Goal: Information Seeking & Learning: Learn about a topic

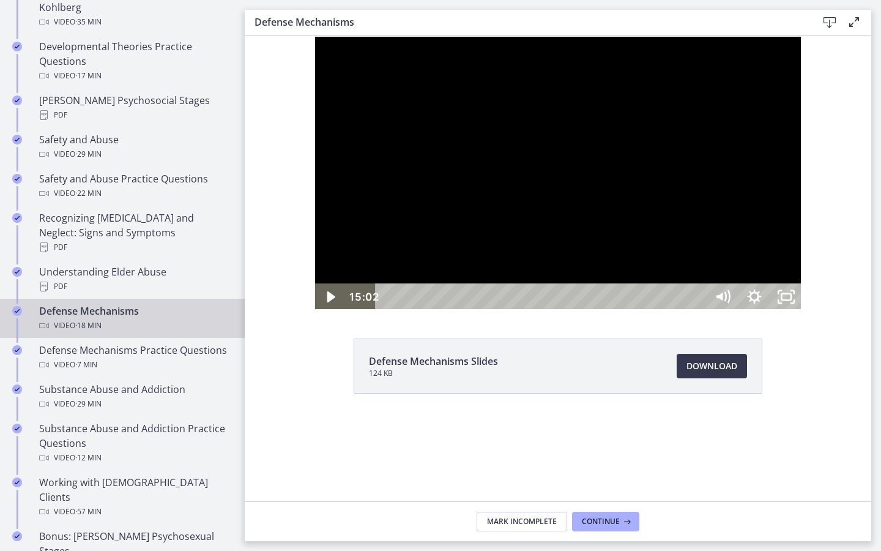
click at [314, 36] on button "Play Video: ctgmo8leb9sc72ose380.mp4" at bounding box center [314, 36] width 1 height 1
click at [314, 36] on button "Pause: ctgmo8leb9sc72ose380.mp4" at bounding box center [314, 36] width 1 height 1
click at [314, 36] on button "Play Video: ctgmo8leb9sc72ose380.mp4" at bounding box center [314, 36] width 1 height 1
click at [314, 36] on button "Pause: ctgmo8leb9sc72ose380.mp4" at bounding box center [314, 36] width 1 height 1
click at [314, 36] on button "Play Video: ctgmo8leb9sc72ose380.mp4" at bounding box center [314, 36] width 1 height 1
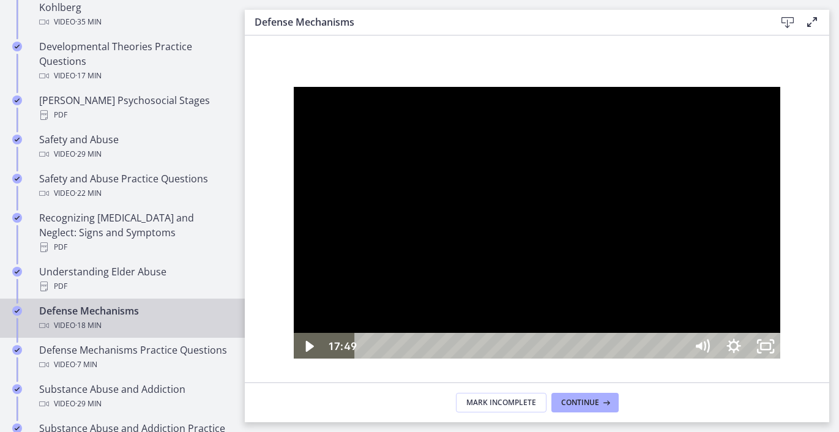
scroll to position [64, 0]
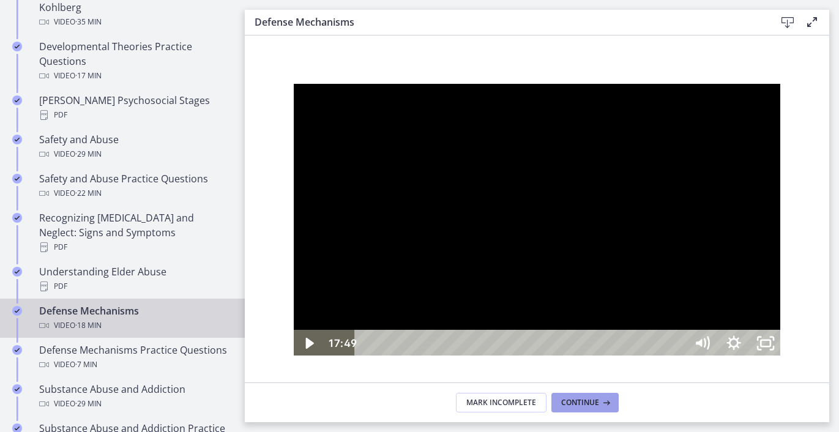
click at [602, 399] on icon at bounding box center [605, 403] width 12 height 10
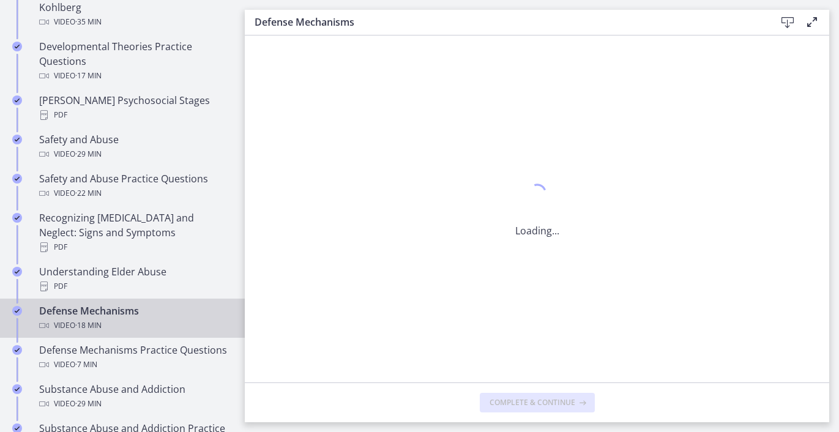
scroll to position [0, 0]
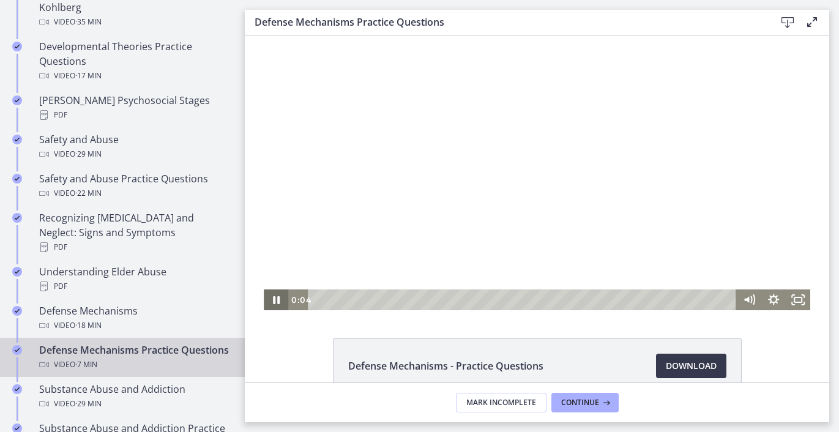
click at [274, 301] on icon "Pause" at bounding box center [276, 300] width 7 height 8
click at [274, 301] on icon "Play Video" at bounding box center [277, 300] width 6 height 9
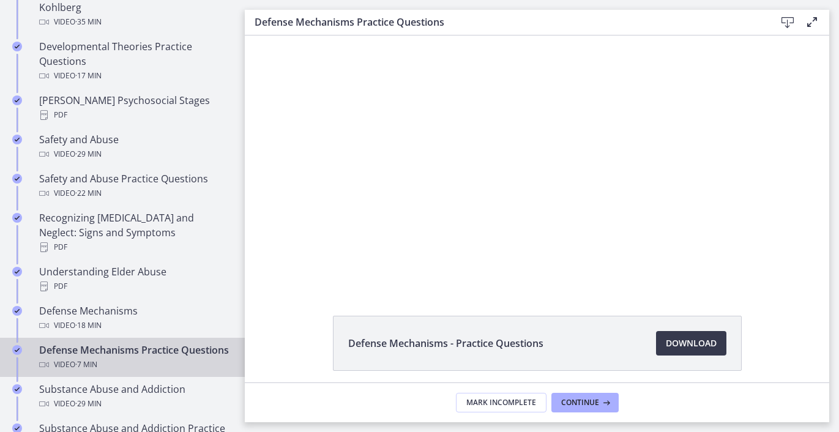
scroll to position [70, 0]
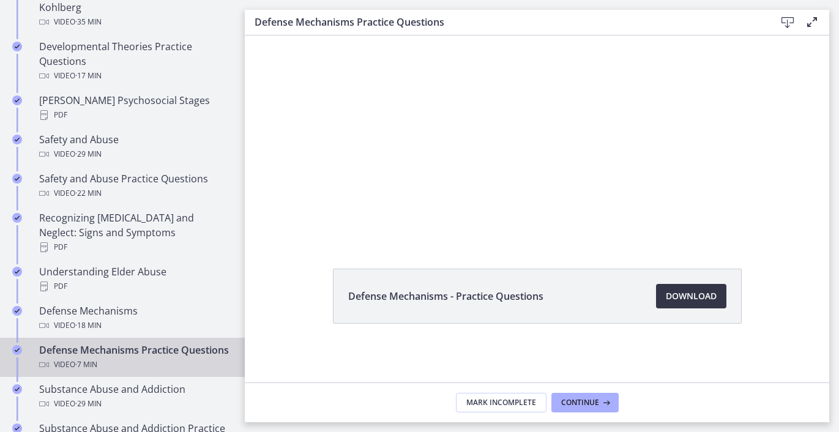
click at [695, 294] on span "Download Opens in a new window" at bounding box center [691, 296] width 51 height 15
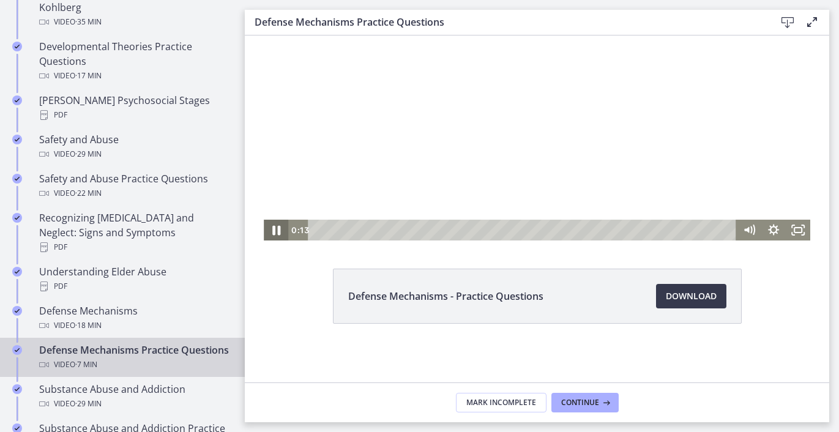
click at [268, 230] on icon "Pause" at bounding box center [275, 230] width 29 height 25
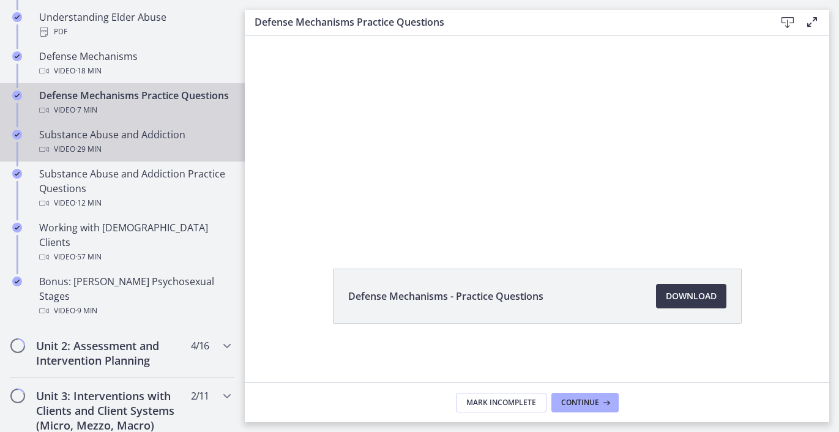
scroll to position [729, 0]
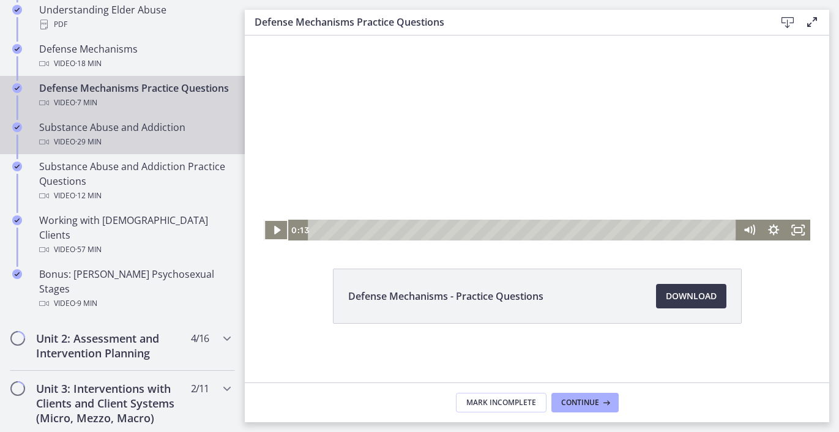
click at [94, 143] on span "· 29 min" at bounding box center [88, 142] width 26 height 15
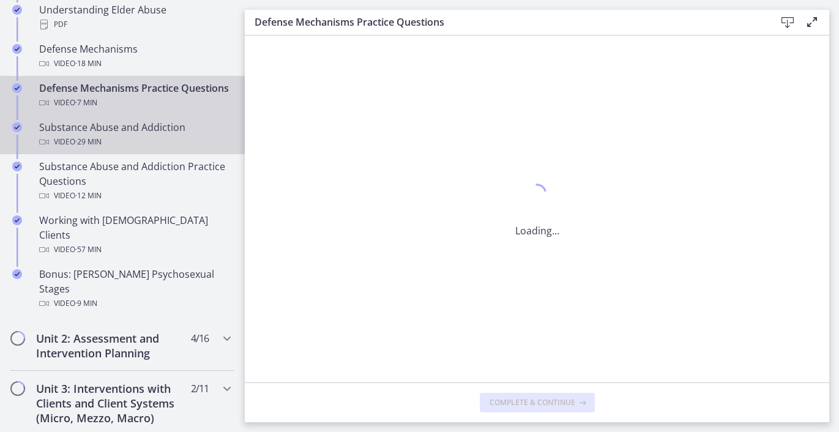
scroll to position [0, 0]
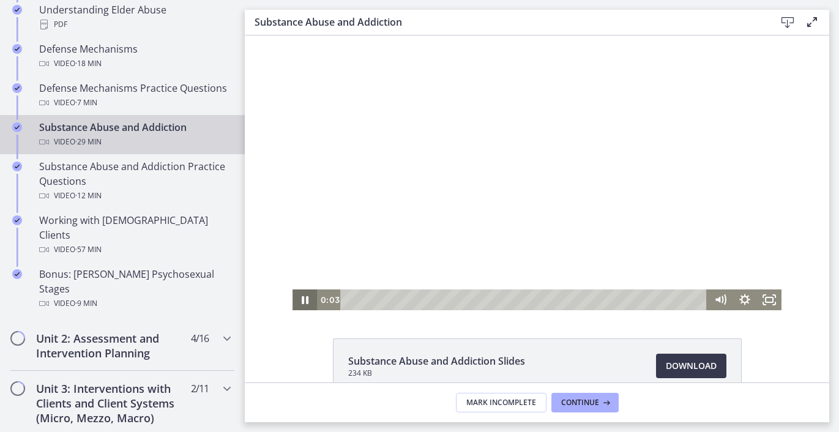
click at [305, 301] on icon "Pause" at bounding box center [305, 300] width 24 height 21
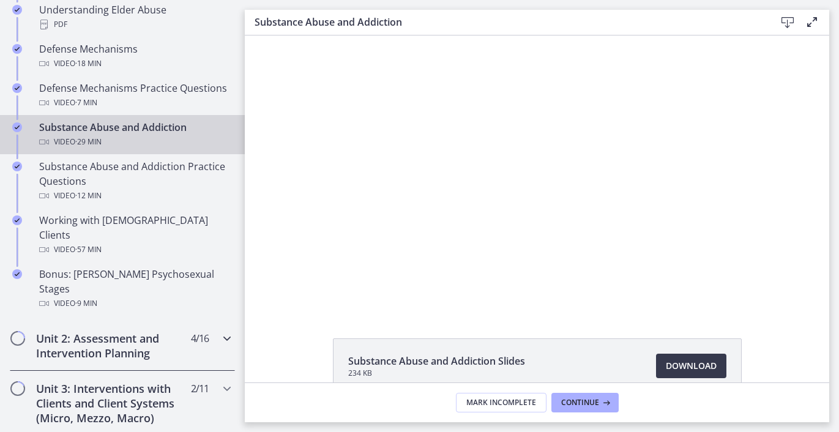
click at [99, 321] on div "Unit 2: Assessment and Intervention Planning 4 / 16 Completed" at bounding box center [122, 346] width 225 height 50
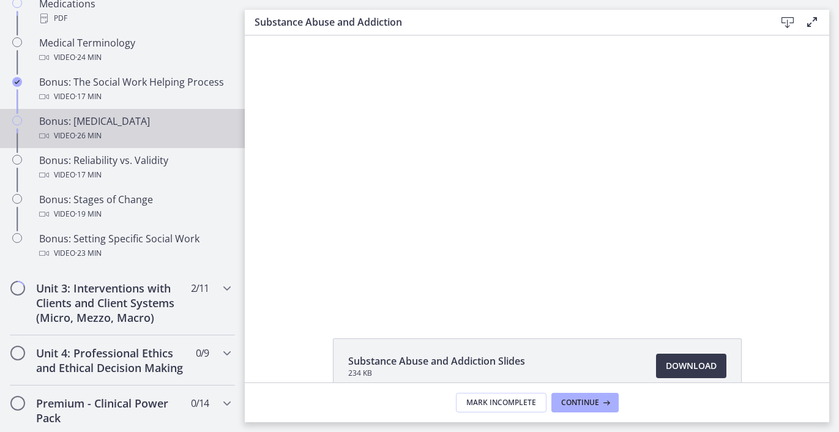
scroll to position [1010, 0]
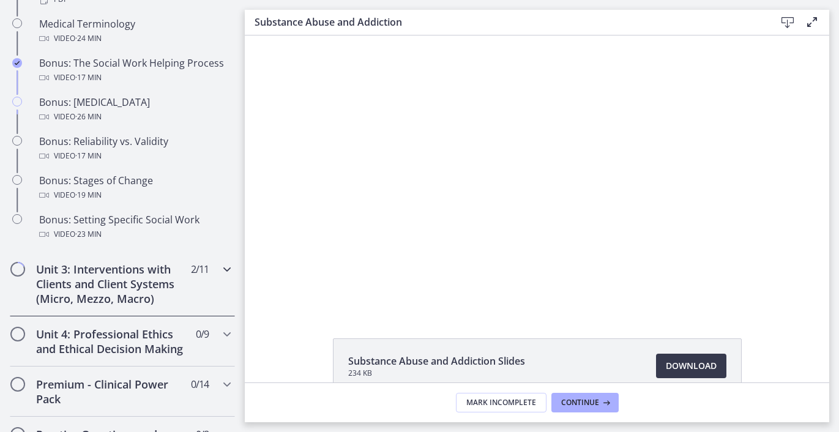
click at [103, 298] on h2 "Unit 3: Interventions with Clients and Client Systems (Micro, Mezzo, Macro)" at bounding box center [110, 284] width 149 height 44
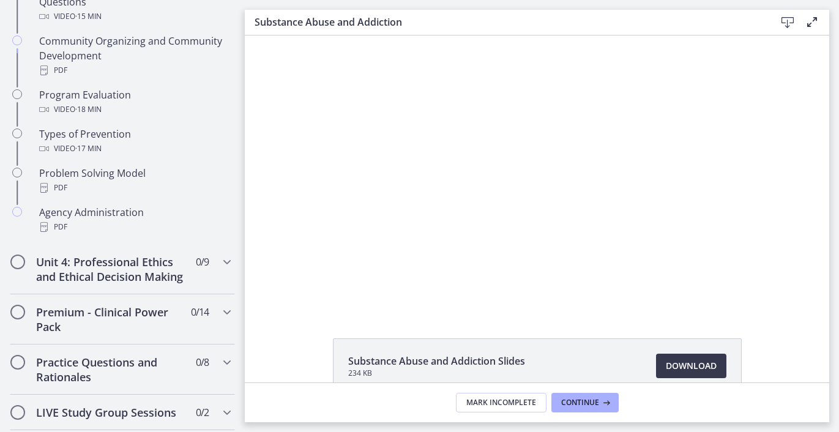
scroll to position [799, 0]
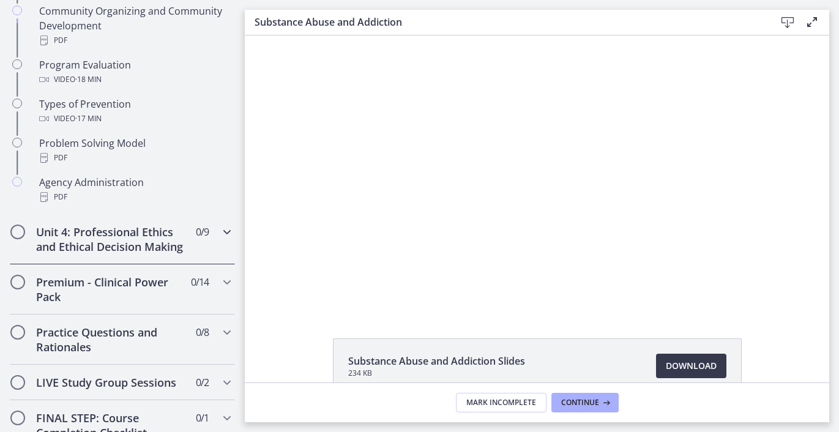
click at [105, 245] on h2 "Unit 4: Professional Ethics and Ethical Decision Making" at bounding box center [110, 239] width 149 height 29
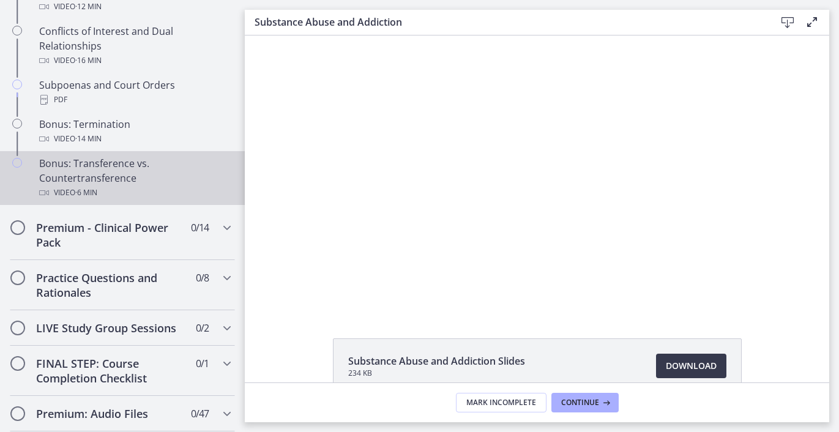
scroll to position [777, 0]
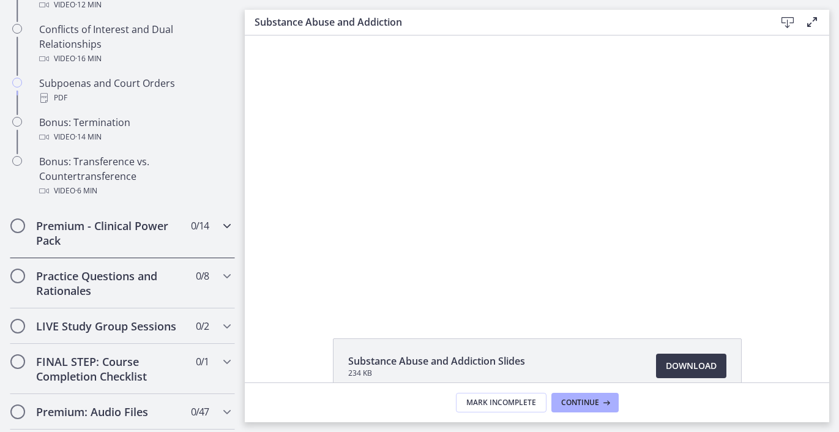
click at [119, 248] on h2 "Premium - Clinical Power Pack" at bounding box center [110, 233] width 149 height 29
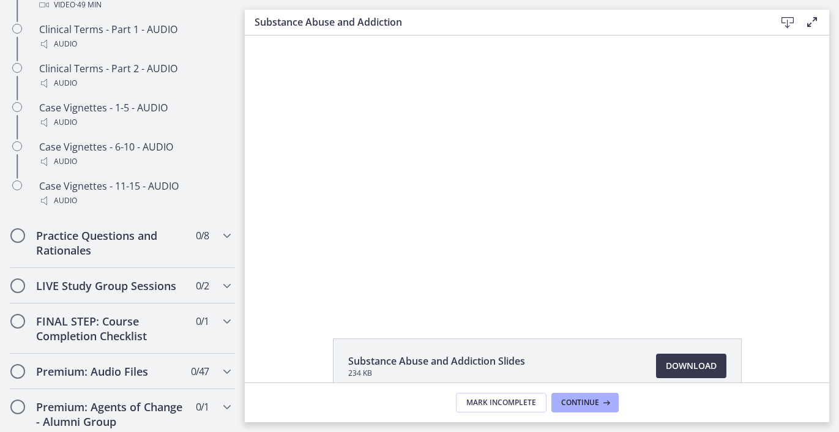
scroll to position [1210, 0]
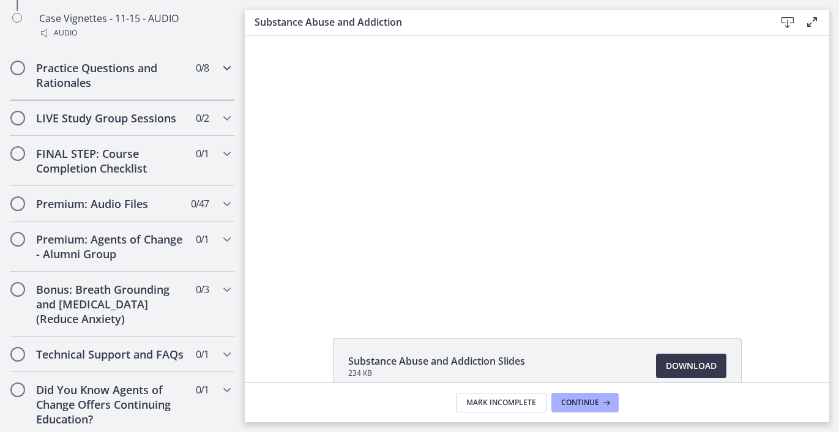
click at [61, 90] on h2 "Practice Questions and Rationales" at bounding box center [110, 75] width 149 height 29
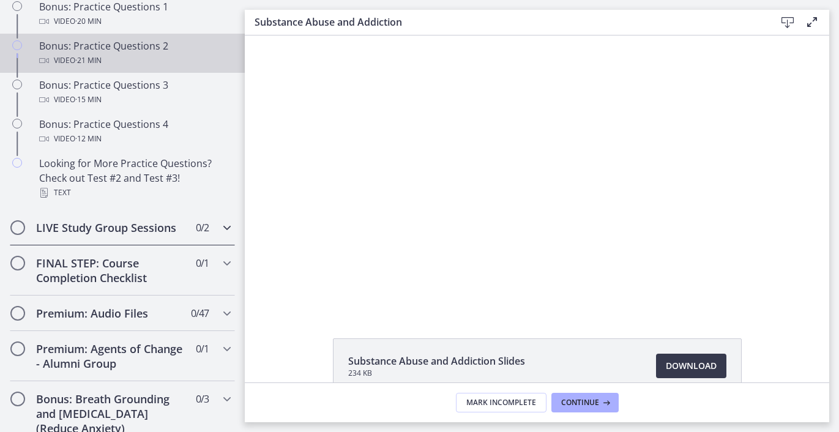
click at [78, 234] on h2 "LIVE Study Group Sessions" at bounding box center [110, 227] width 149 height 15
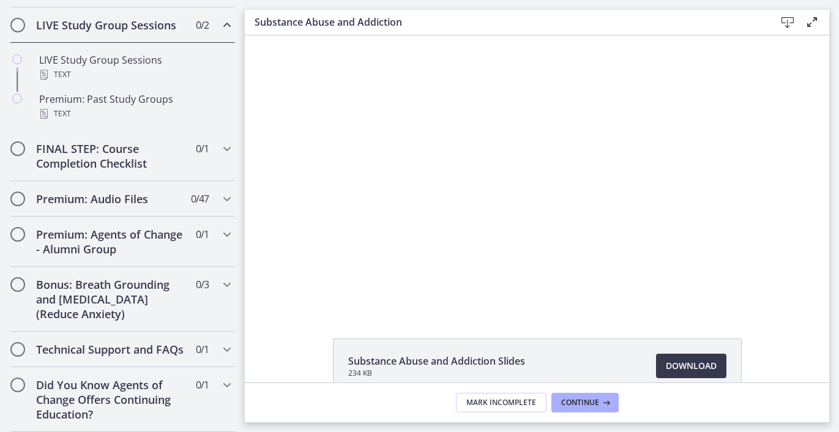
scroll to position [715, 0]
click at [110, 192] on h2 "Premium: Audio Files" at bounding box center [110, 199] width 149 height 15
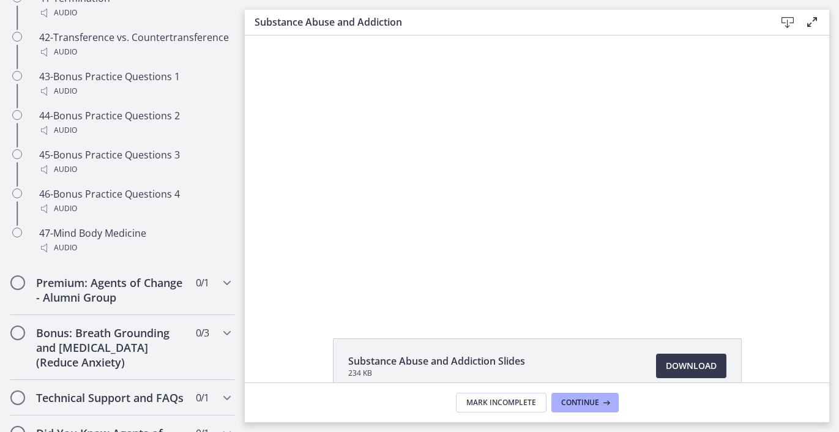
scroll to position [2460, 0]
click at [80, 305] on h2 "Premium: Agents of Change - Alumni Group" at bounding box center [110, 289] width 149 height 29
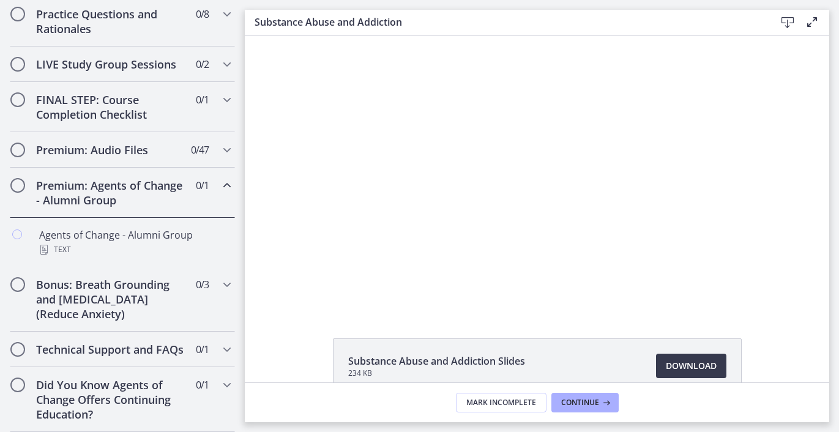
scroll to position [676, 0]
click at [118, 286] on h2 "Bonus: Breath Grounding and [MEDICAL_DATA] (Reduce Anxiety)" at bounding box center [110, 299] width 149 height 44
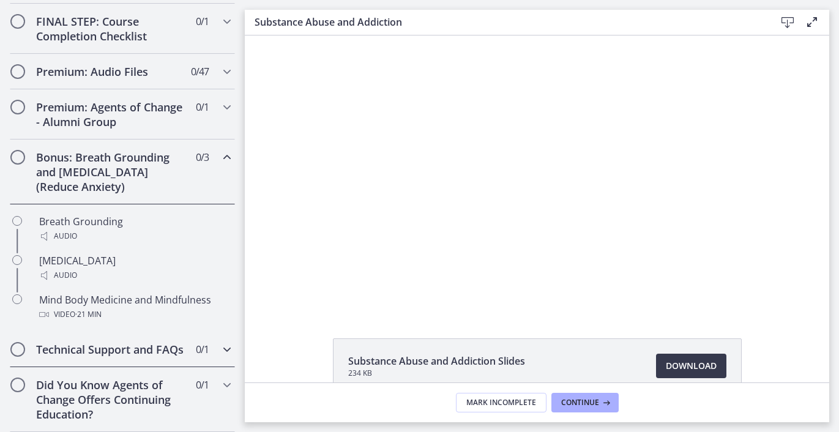
click at [84, 342] on h2 "Technical Support and FAQs" at bounding box center [110, 349] width 149 height 15
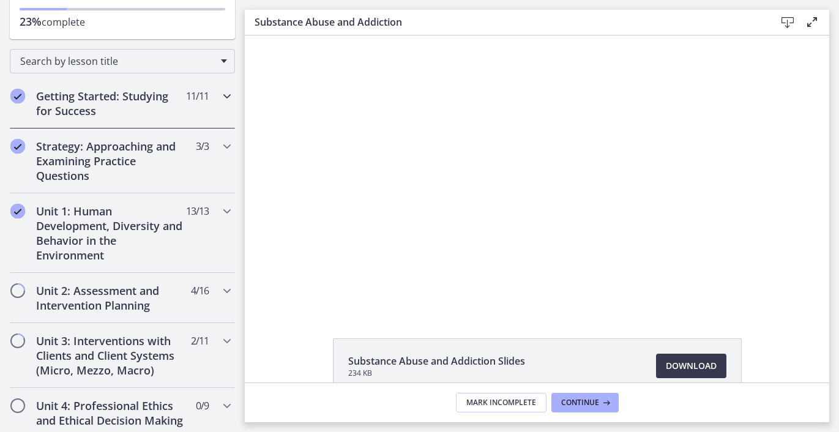
scroll to position [208, 0]
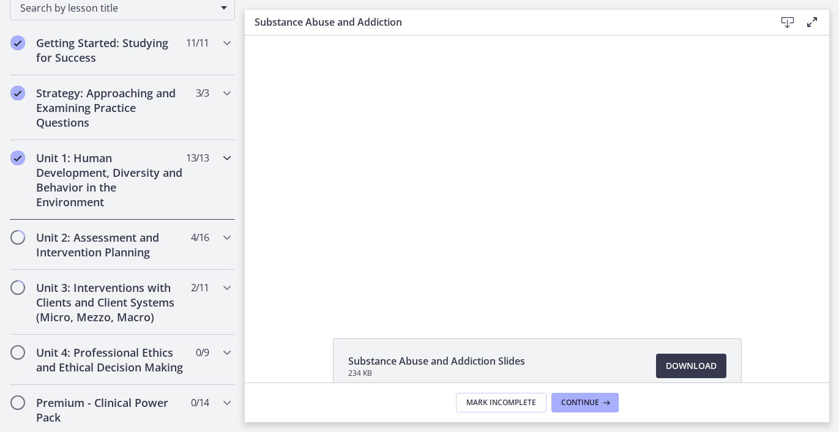
click at [75, 181] on h2 "Unit 1: Human Development, Diversity and Behavior in the Environment" at bounding box center [110, 180] width 149 height 59
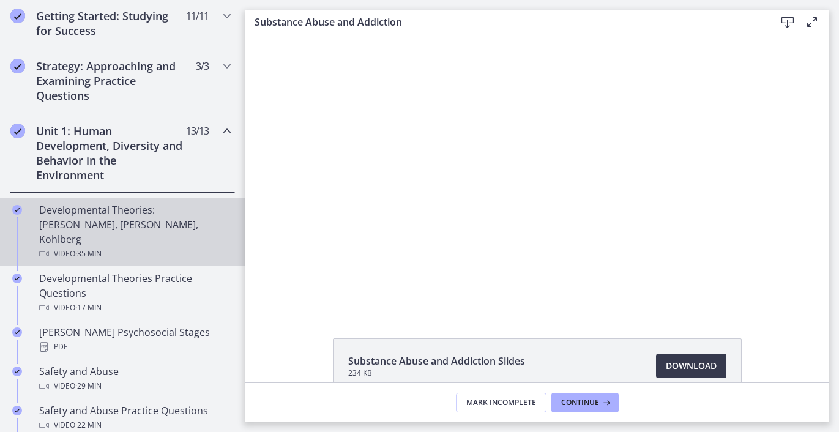
scroll to position [266, 0]
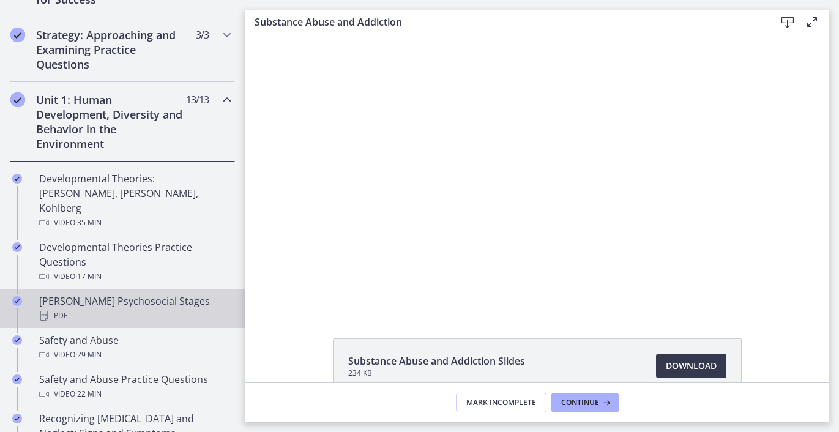
click at [137, 309] on div "PDF" at bounding box center [134, 316] width 191 height 15
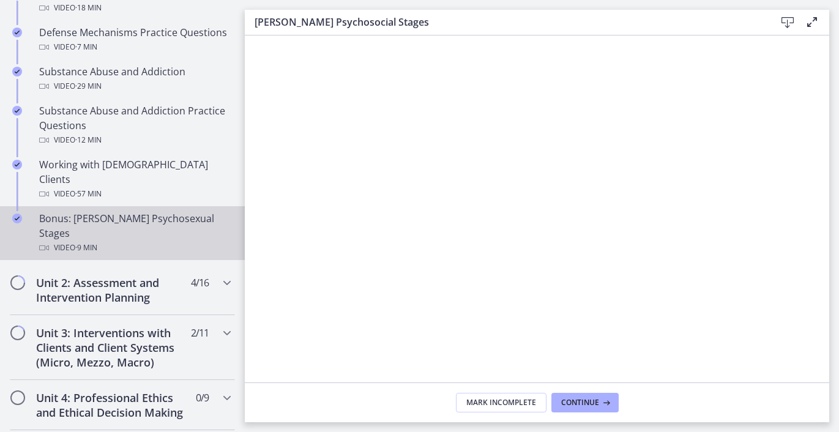
scroll to position [785, 0]
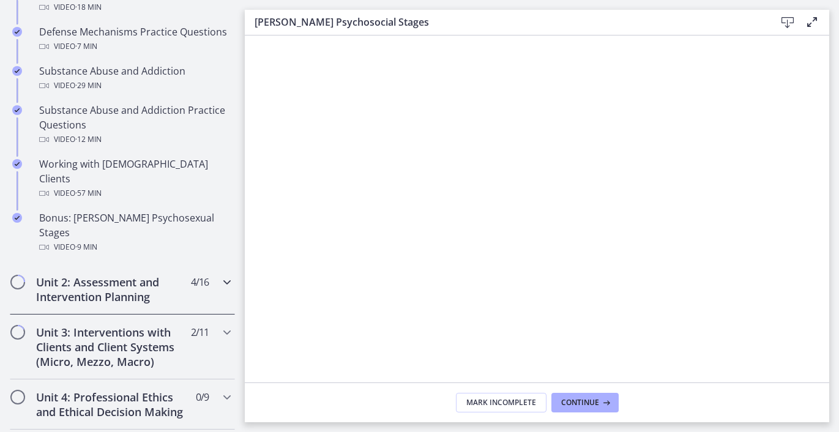
click at [87, 275] on h2 "Unit 2: Assessment and Intervention Planning" at bounding box center [110, 289] width 149 height 29
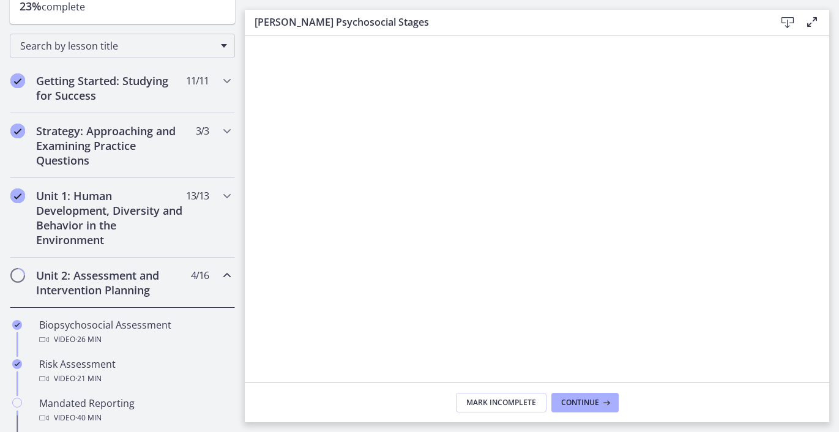
scroll to position [0, 0]
